Goal: Task Accomplishment & Management: Manage account settings

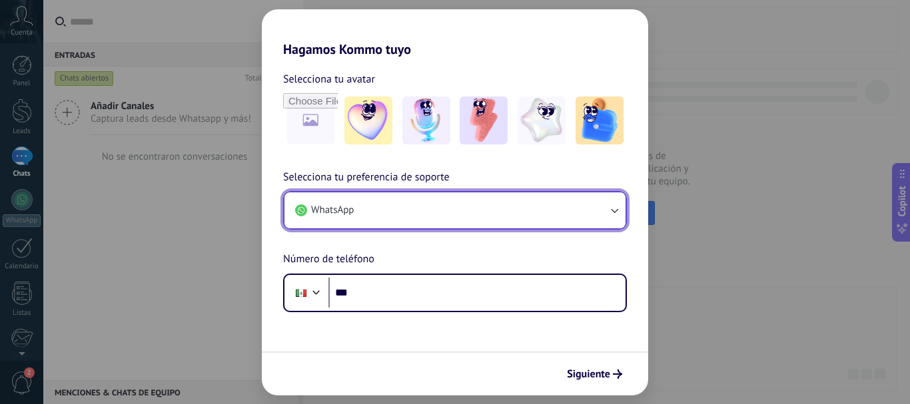
click at [378, 211] on button "WhatsApp" at bounding box center [455, 211] width 341 height 36
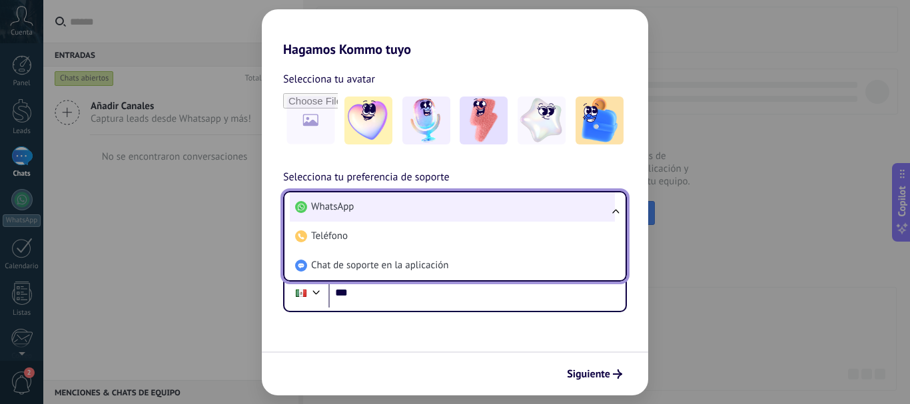
click at [378, 211] on li "WhatsApp" at bounding box center [452, 207] width 325 height 29
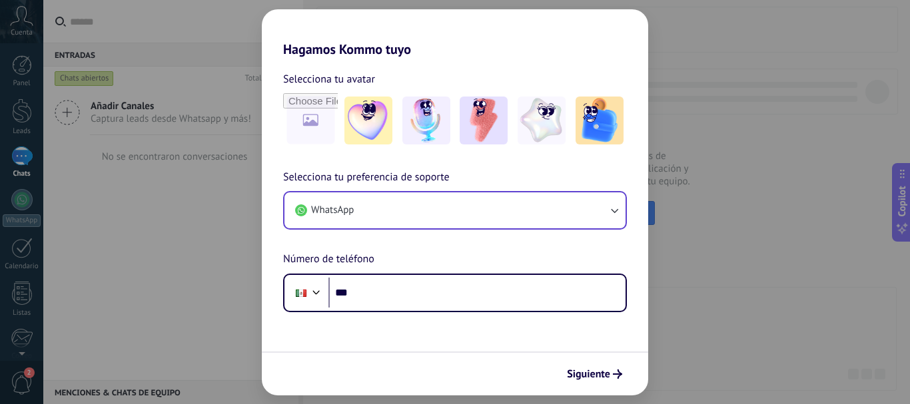
drag, startPoint x: 163, startPoint y: 190, endPoint x: 152, endPoint y: 194, distance: 11.4
click at [160, 189] on div "Hagamos Kommo tuyo Selecciona tu avatar Selecciona tu preferencia de soporte Wh…" at bounding box center [455, 202] width 910 height 404
click at [159, 197] on div "Hagamos Kommo tuyo Selecciona tu avatar Selecciona tu preferencia de soporte Wh…" at bounding box center [455, 202] width 910 height 404
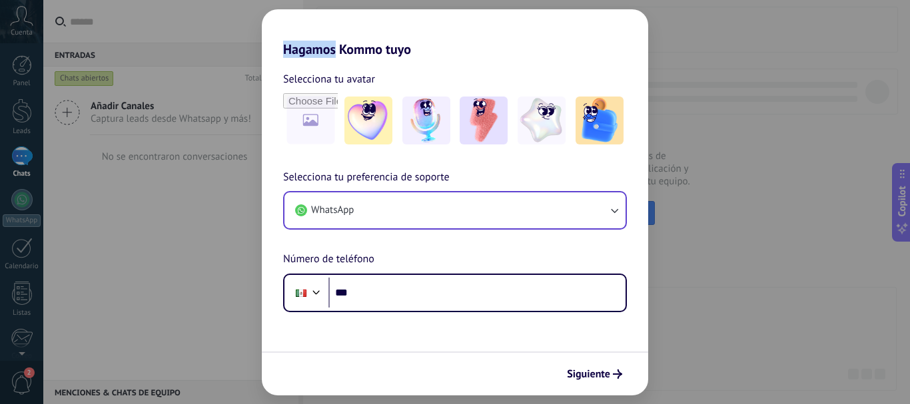
click at [159, 197] on div "Hagamos Kommo tuyo Selecciona tu avatar Selecciona tu preferencia de soporte Wh…" at bounding box center [455, 202] width 910 height 404
click at [709, 179] on div "Hagamos Kommo tuyo Selecciona tu avatar Selecciona tu preferencia de soporte Wh…" at bounding box center [455, 202] width 910 height 404
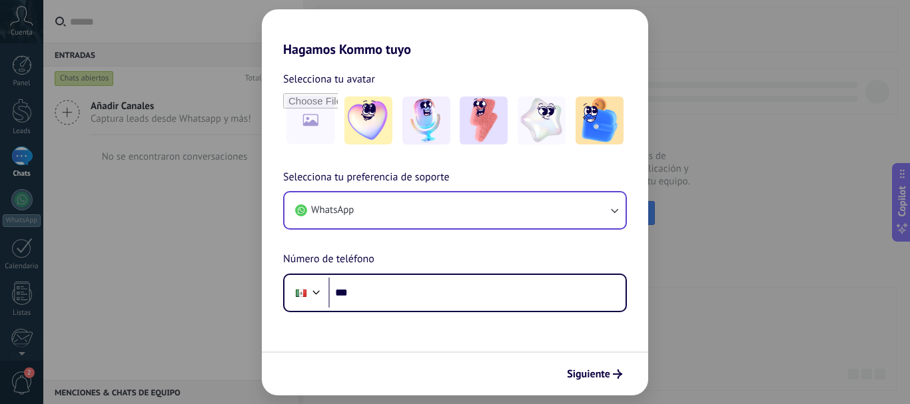
click at [842, 240] on div "Hagamos Kommo tuyo Selecciona tu avatar Selecciona tu preferencia de soporte Wh…" at bounding box center [455, 202] width 910 height 404
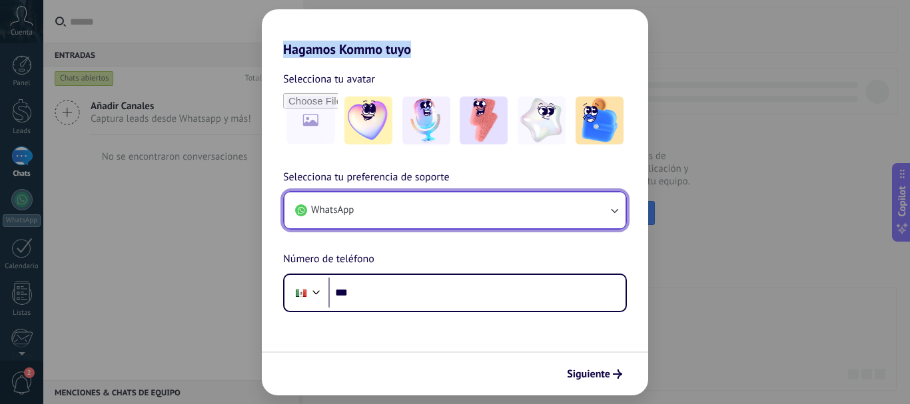
click at [374, 213] on button "WhatsApp" at bounding box center [455, 211] width 341 height 36
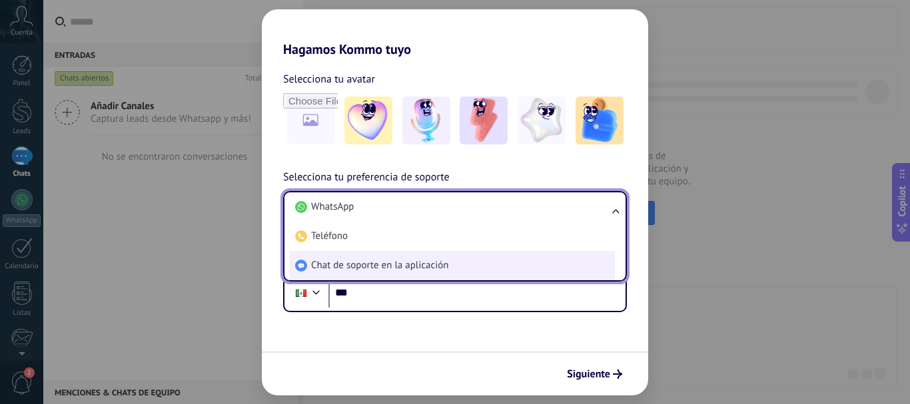
click at [361, 270] on span "Chat de soporte en la aplicación" at bounding box center [379, 265] width 137 height 13
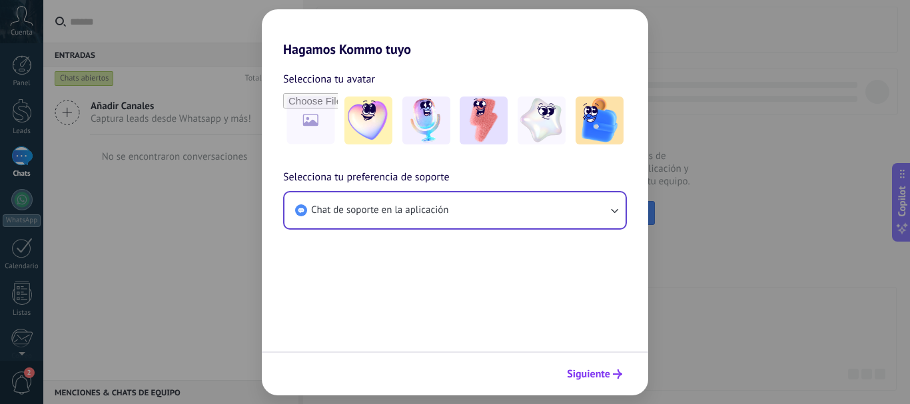
click at [598, 376] on span "Siguiente" at bounding box center [588, 374] width 43 height 9
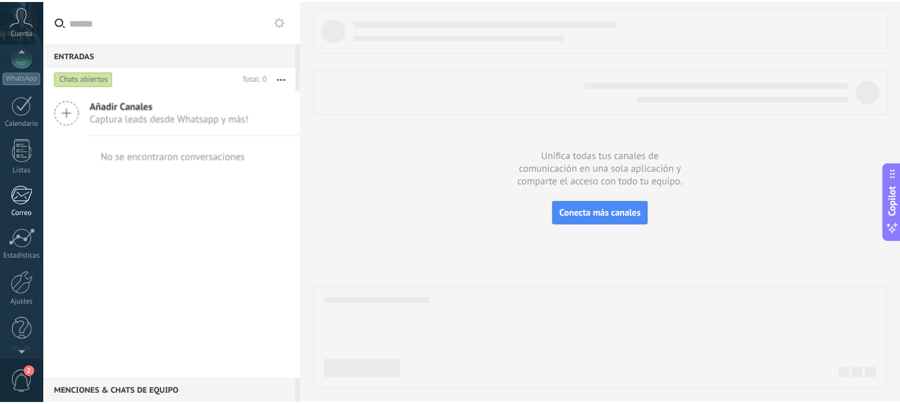
scroll to position [150, 0]
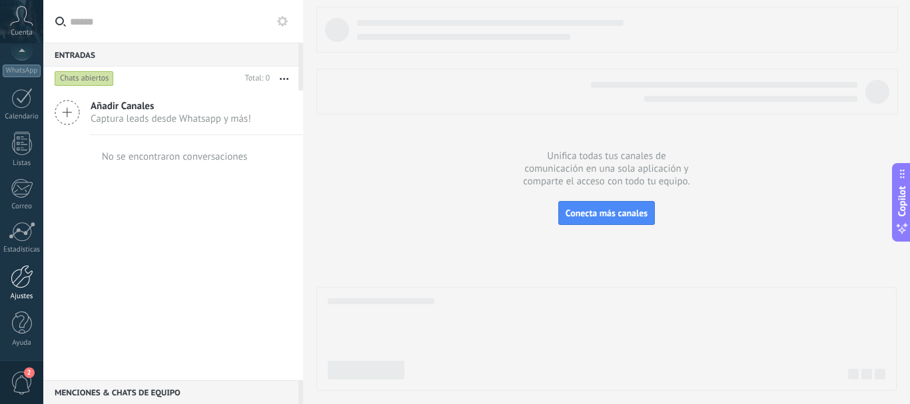
click at [25, 282] on div at bounding box center [22, 276] width 23 height 23
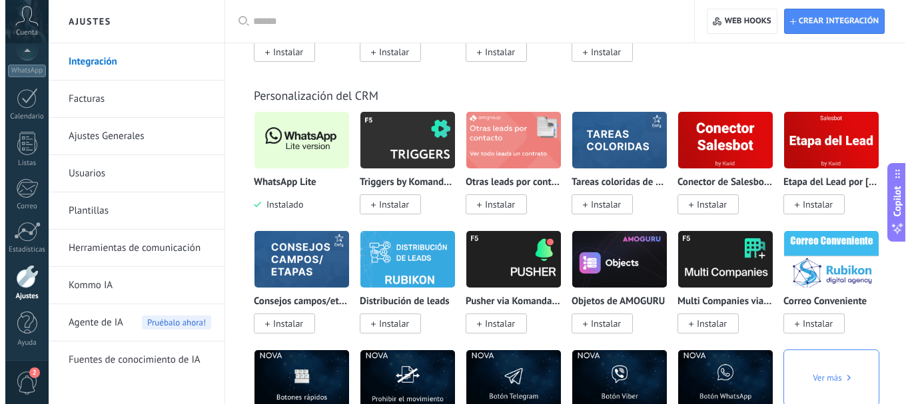
scroll to position [3198, 0]
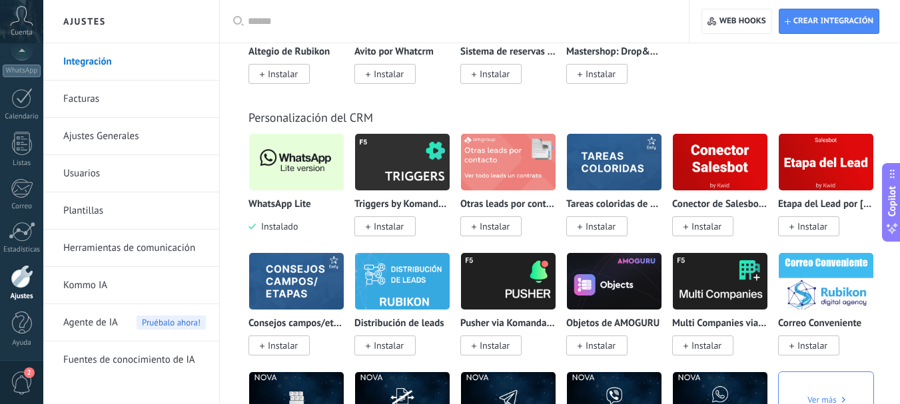
click at [286, 146] on img at bounding box center [296, 162] width 95 height 65
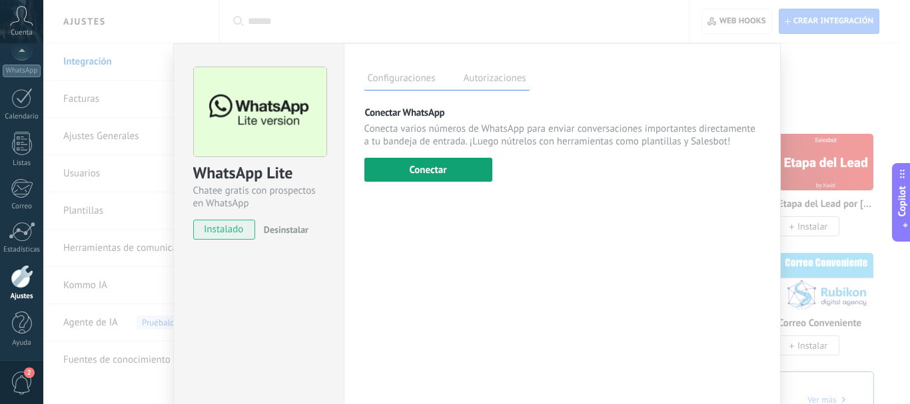
click at [432, 173] on button "Conectar" at bounding box center [428, 170] width 128 height 24
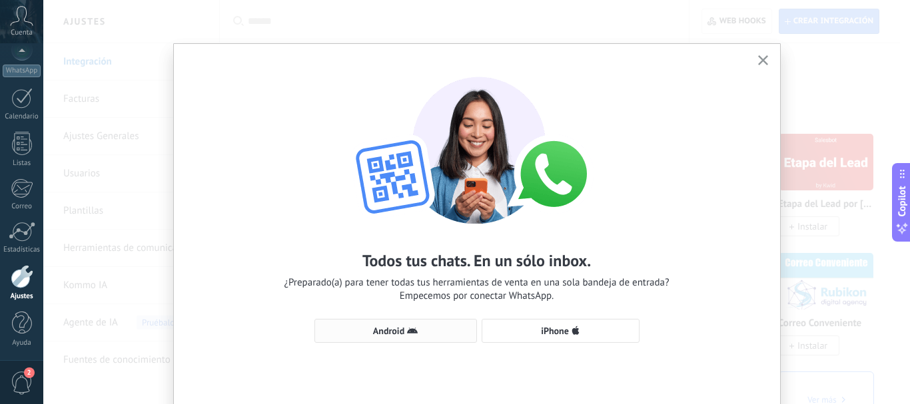
click at [394, 329] on span "Android" at bounding box center [388, 331] width 31 height 9
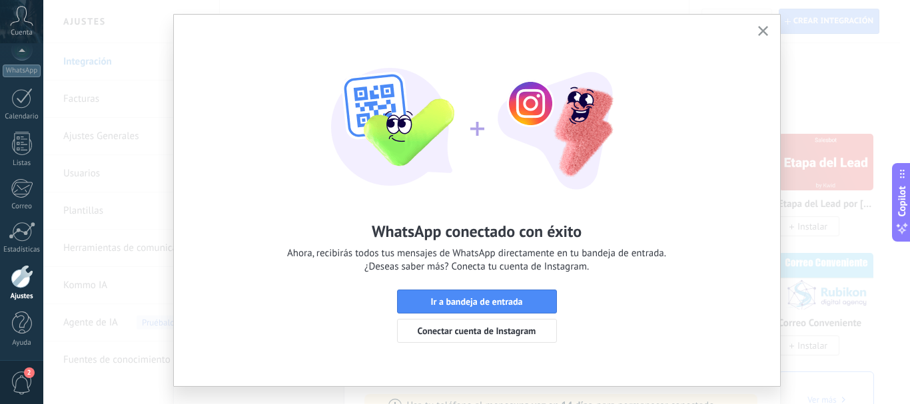
scroll to position [55, 0]
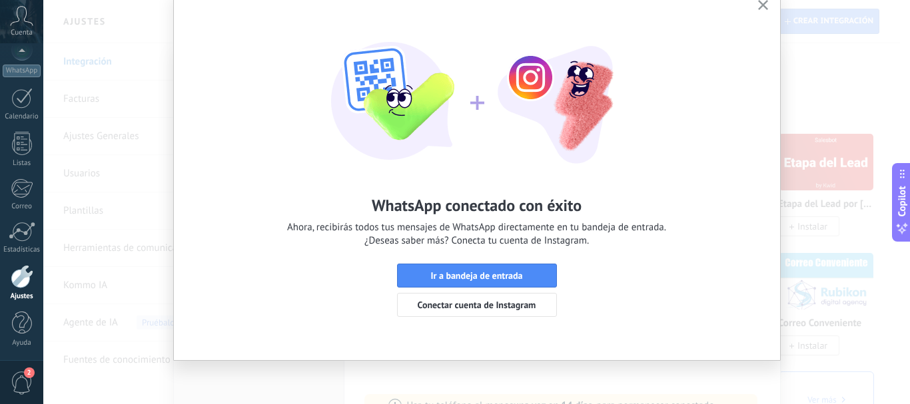
click at [759, 3] on icon "button" at bounding box center [763, 5] width 10 height 10
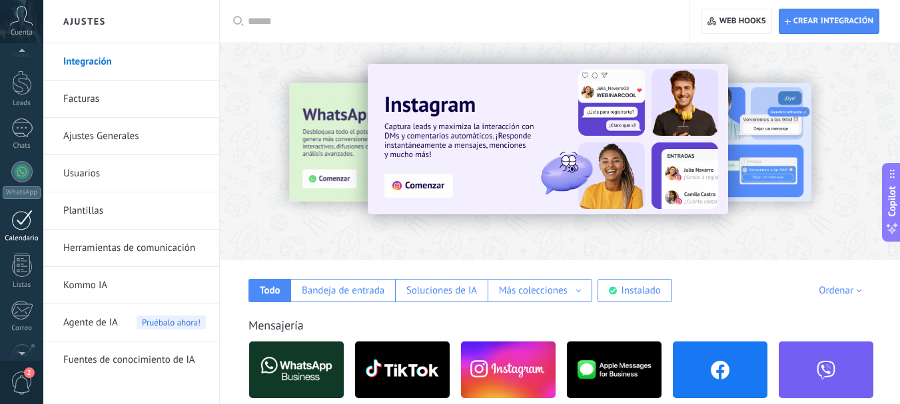
scroll to position [0, 0]
click at [22, 155] on div at bounding box center [21, 156] width 21 height 19
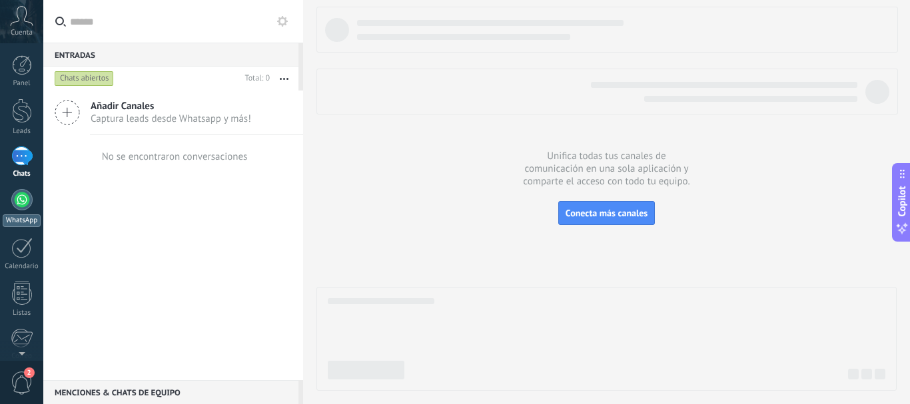
click at [23, 196] on div at bounding box center [21, 199] width 21 height 21
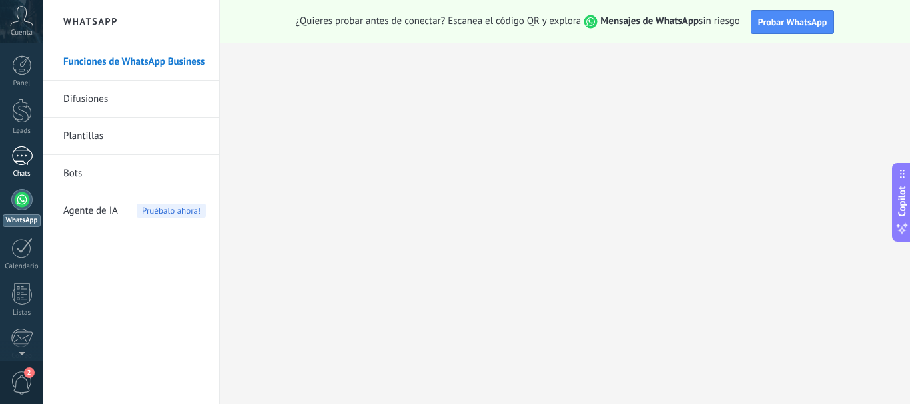
click at [25, 157] on div at bounding box center [21, 156] width 21 height 19
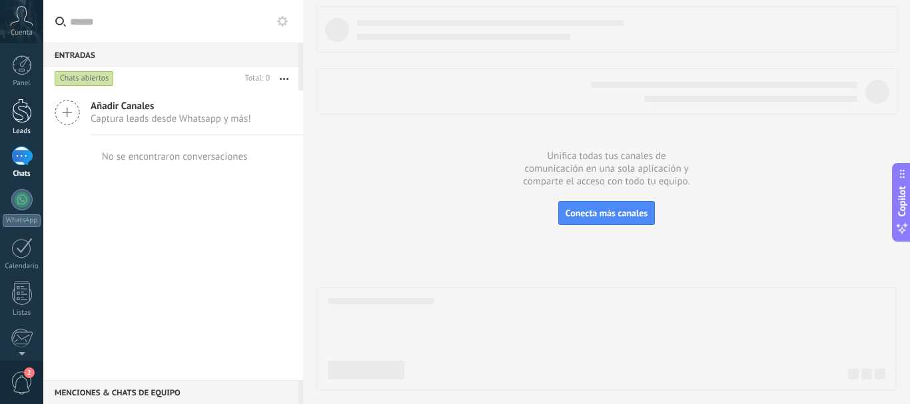
click at [23, 113] on div at bounding box center [22, 111] width 20 height 25
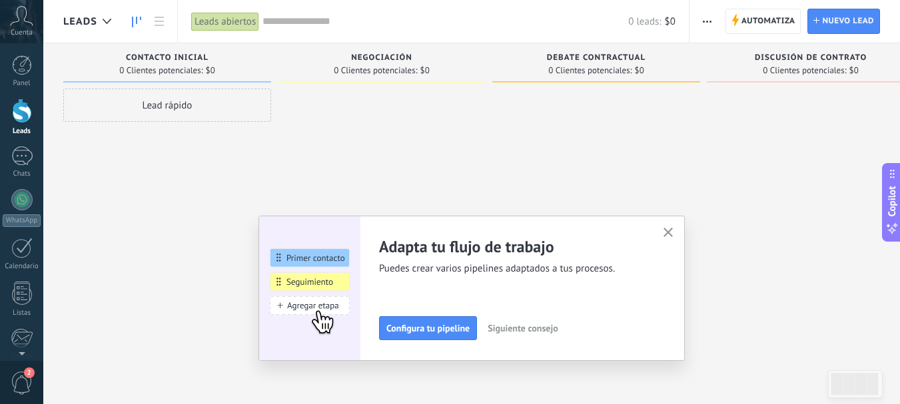
click at [670, 233] on icon "button" at bounding box center [669, 233] width 10 height 10
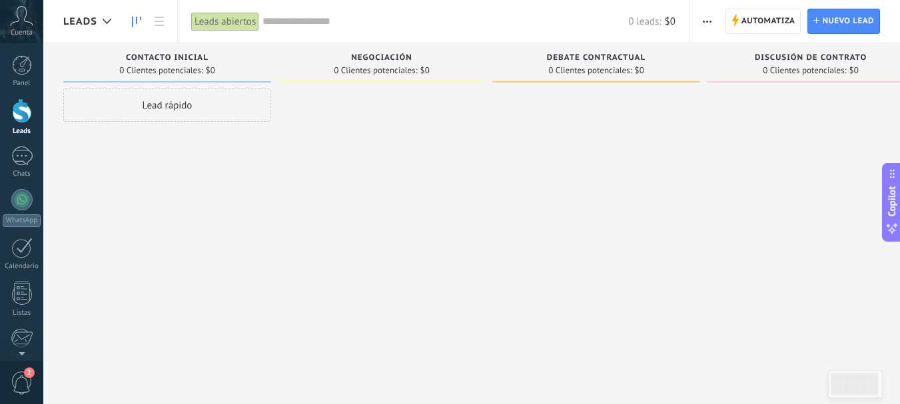
click at [26, 29] on span "Cuenta" at bounding box center [22, 33] width 22 height 9
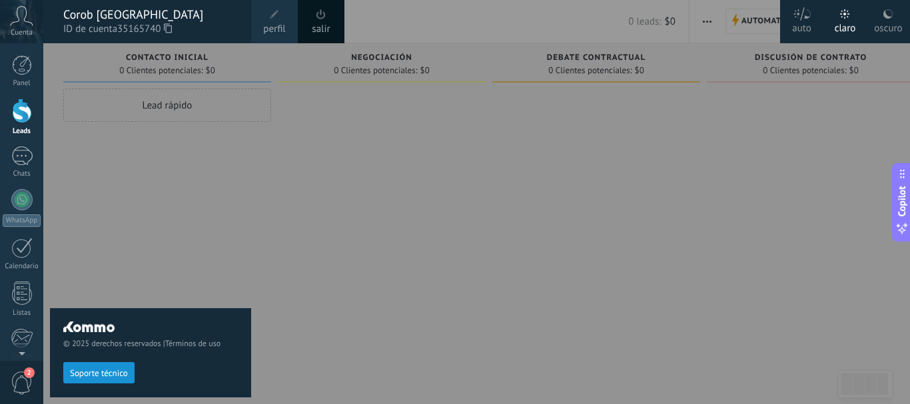
click at [411, 176] on div at bounding box center [498, 202] width 910 height 404
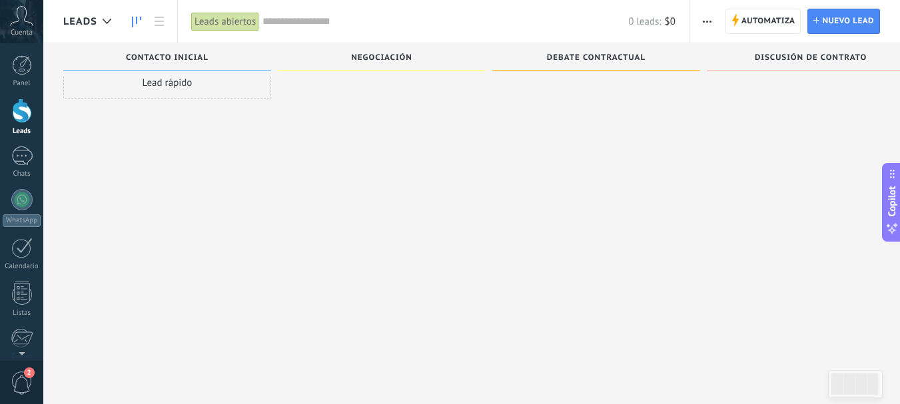
click at [27, 376] on span "2" at bounding box center [29, 373] width 11 height 11
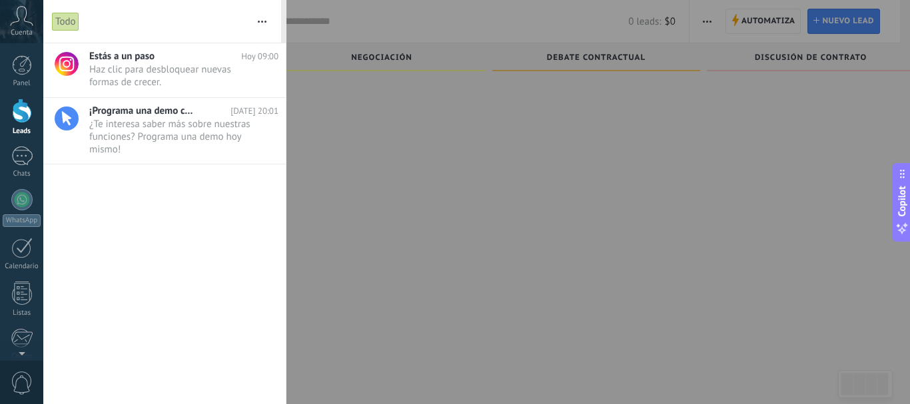
click at [17, 19] on icon at bounding box center [21, 16] width 23 height 20
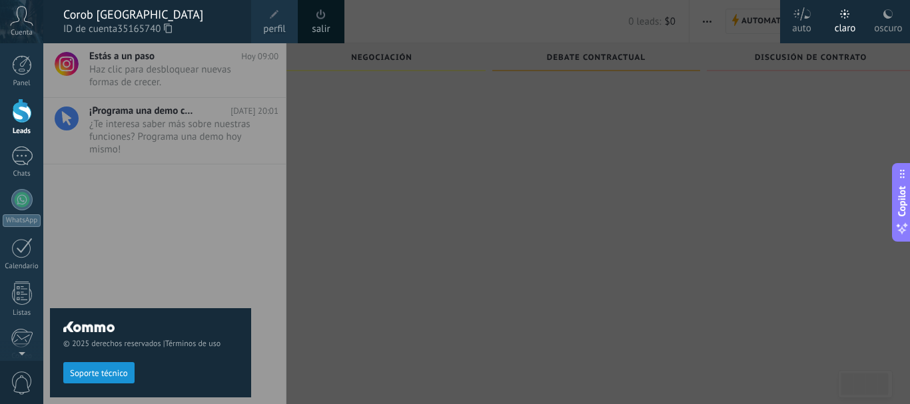
click at [231, 205] on div "© 2025 derechos reservados | Términos de uso Soporte técnico" at bounding box center [150, 223] width 201 height 361
click at [848, 20] on div "claro" at bounding box center [845, 26] width 21 height 35
click at [399, 149] on div at bounding box center [498, 202] width 910 height 404
